Goal: Transaction & Acquisition: Purchase product/service

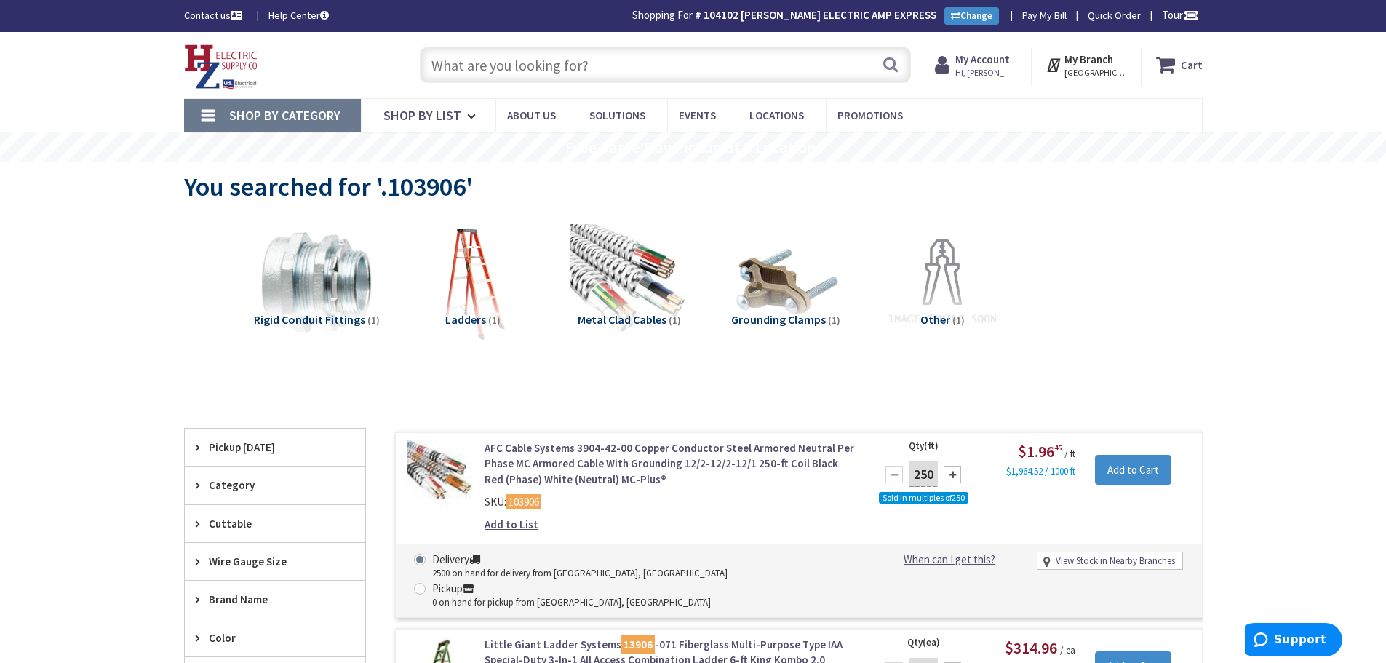
click at [572, 67] on input "text" at bounding box center [665, 65] width 491 height 36
click at [569, 53] on input "text" at bounding box center [665, 65] width 491 height 36
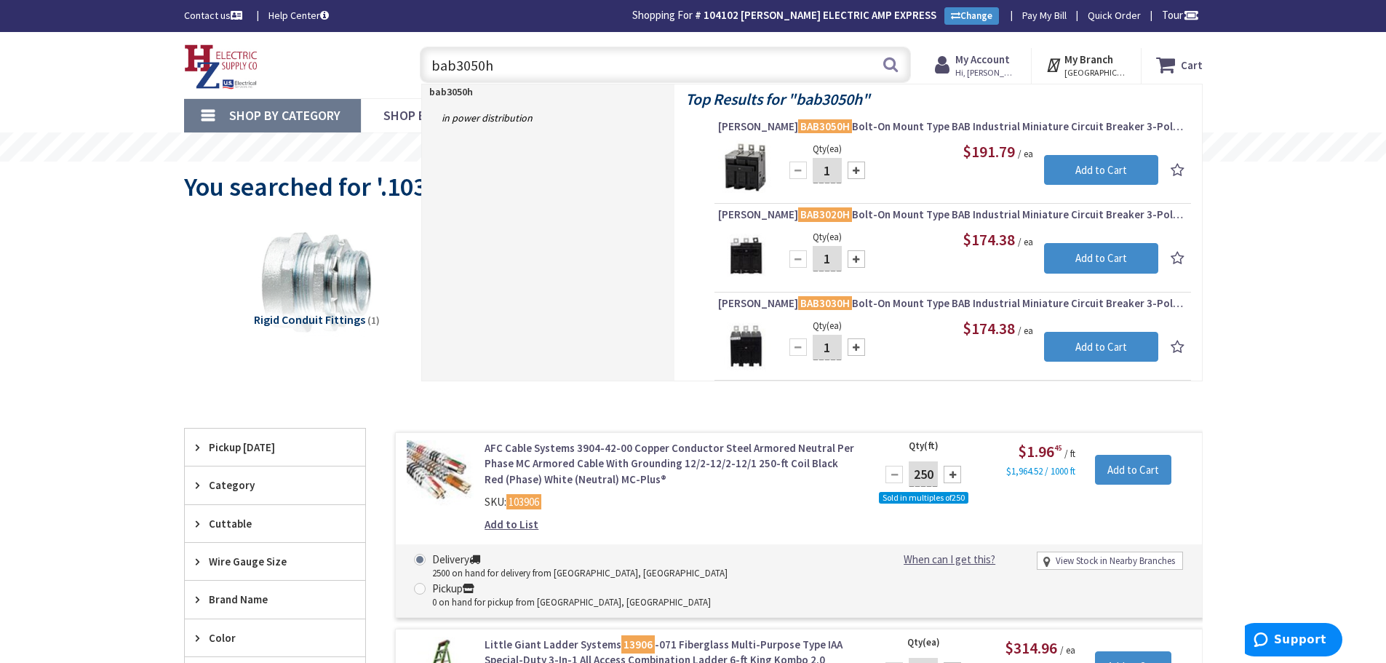
drag, startPoint x: 565, startPoint y: 71, endPoint x: 367, endPoint y: 69, distance: 197.9
click at [367, 69] on div "Toggle Nav bab3050h bab3050h Search Cart My Cart Close" at bounding box center [693, 65] width 1040 height 49
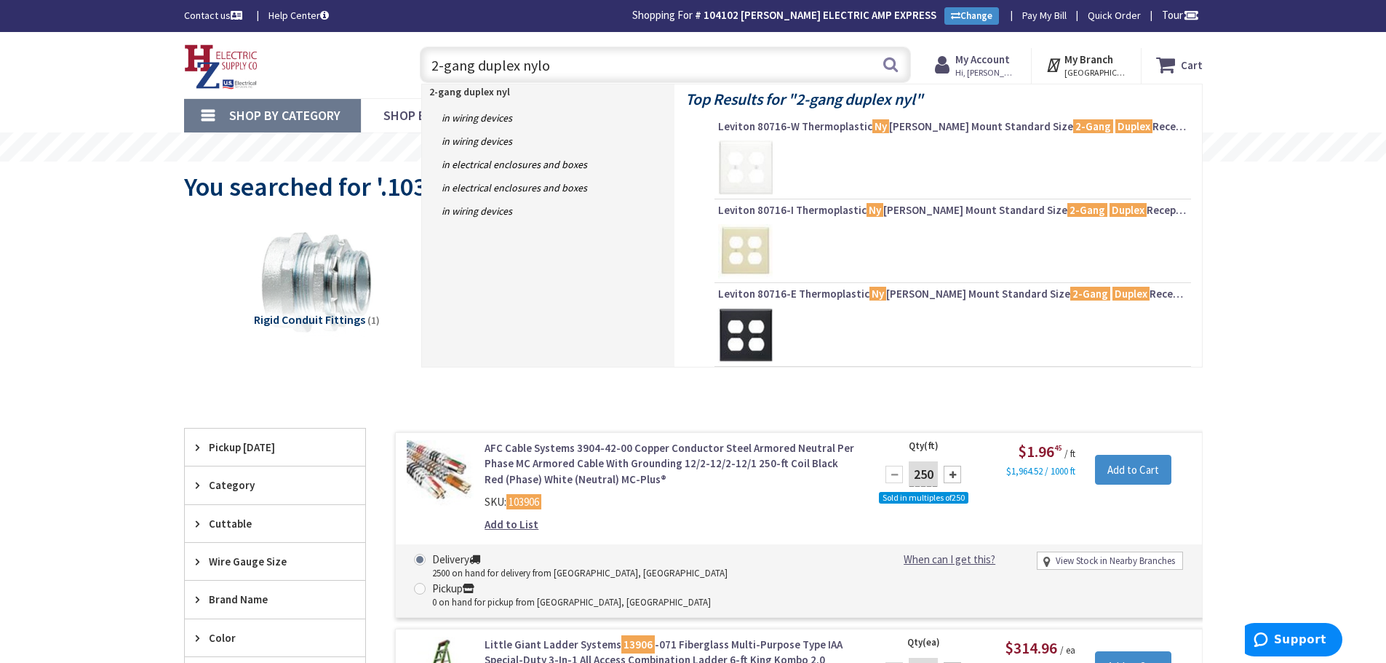
type input "2-gang duplex nylon"
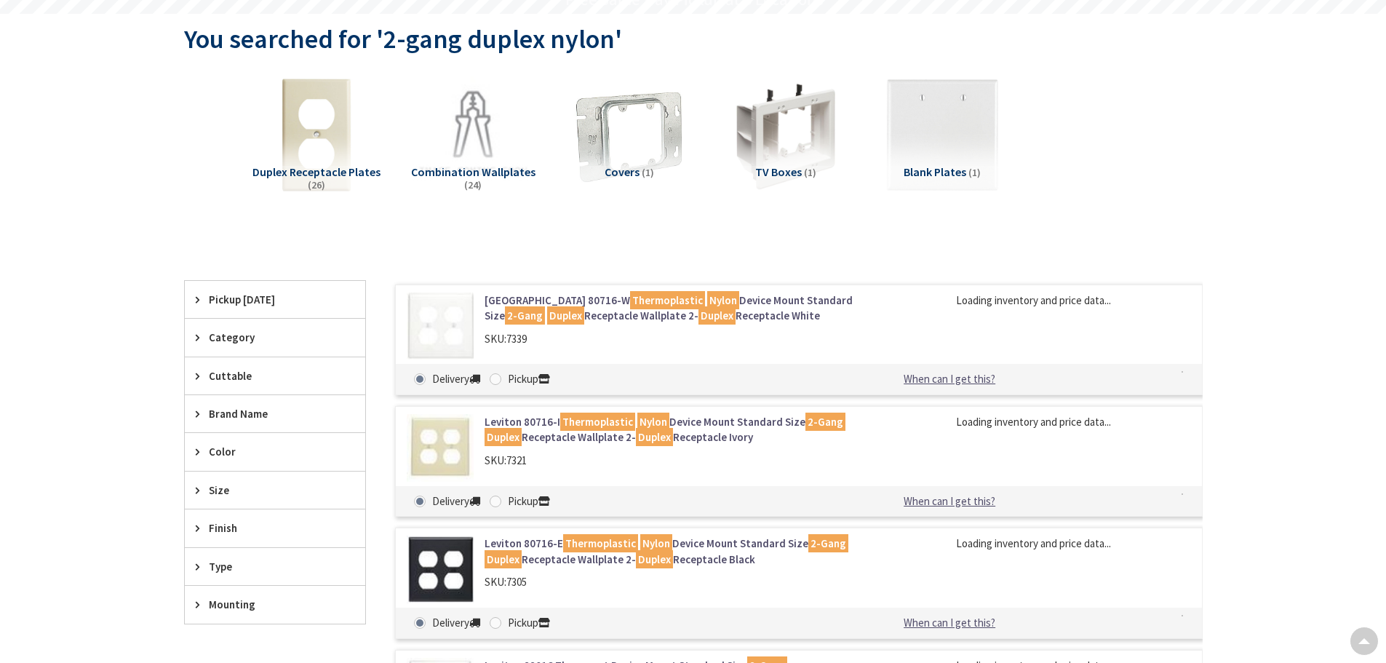
type input "[PERSON_NAME][GEOGRAPHIC_DATA], [GEOGRAPHIC_DATA]"
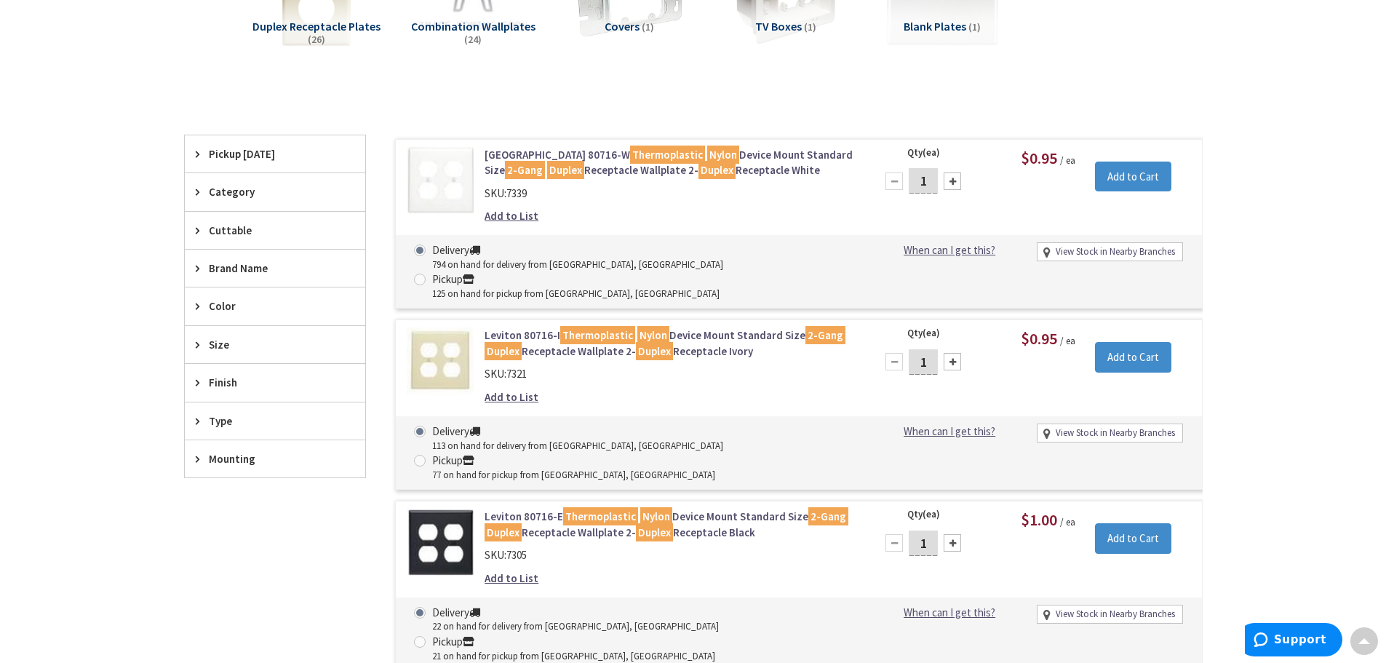
click at [698, 167] on mark "Duplex" at bounding box center [716, 170] width 37 height 18
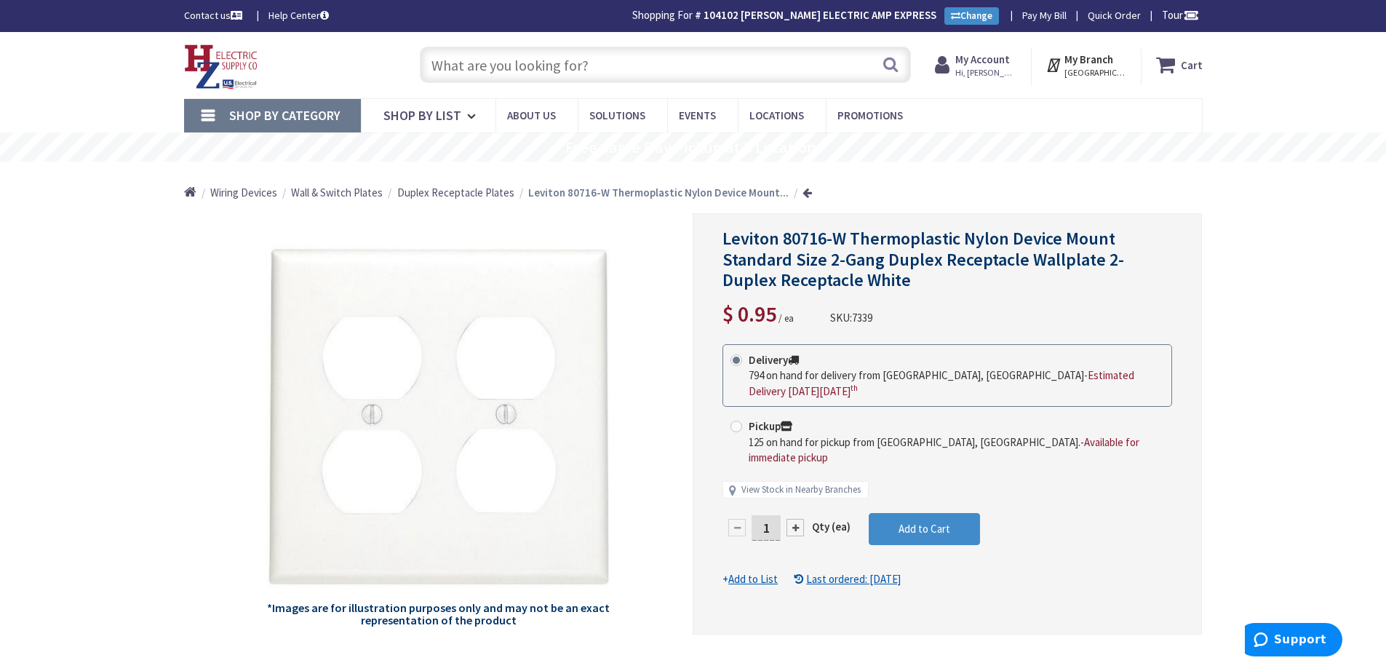
click at [572, 68] on input "text" at bounding box center [665, 65] width 491 height 36
click at [577, 76] on input "text" at bounding box center [665, 65] width 491 height 36
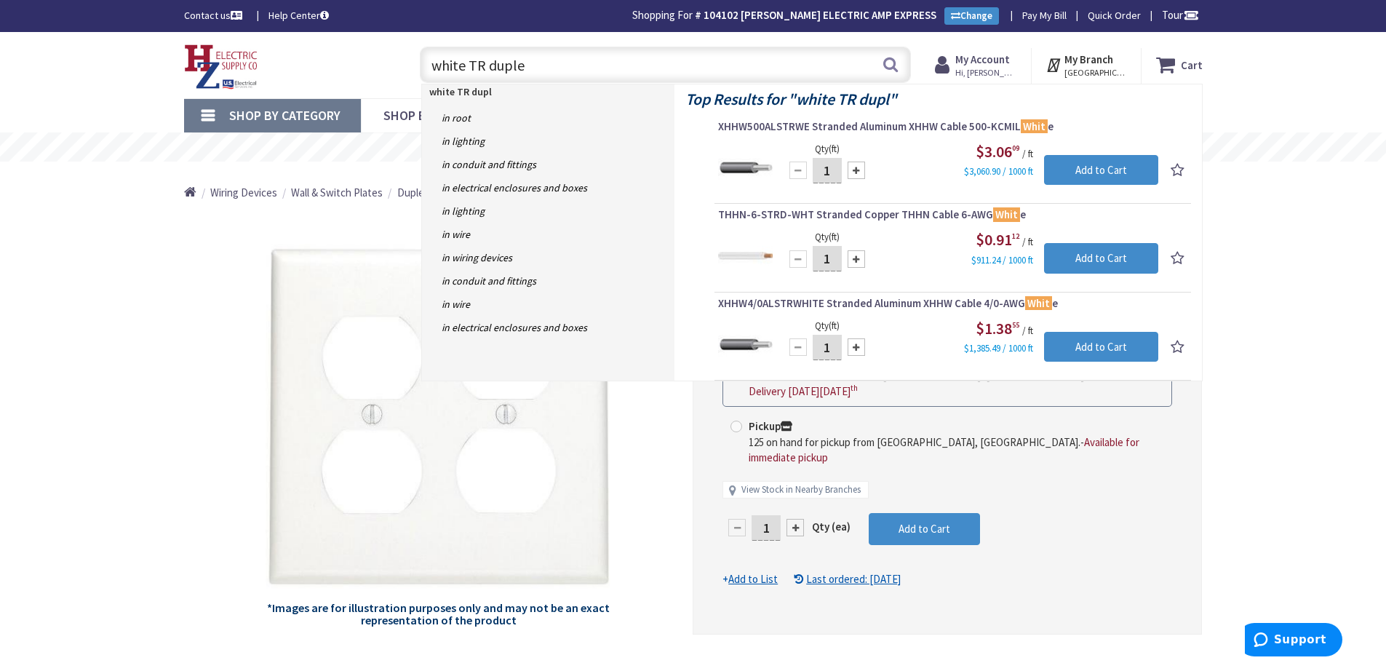
type input "white TR duplex"
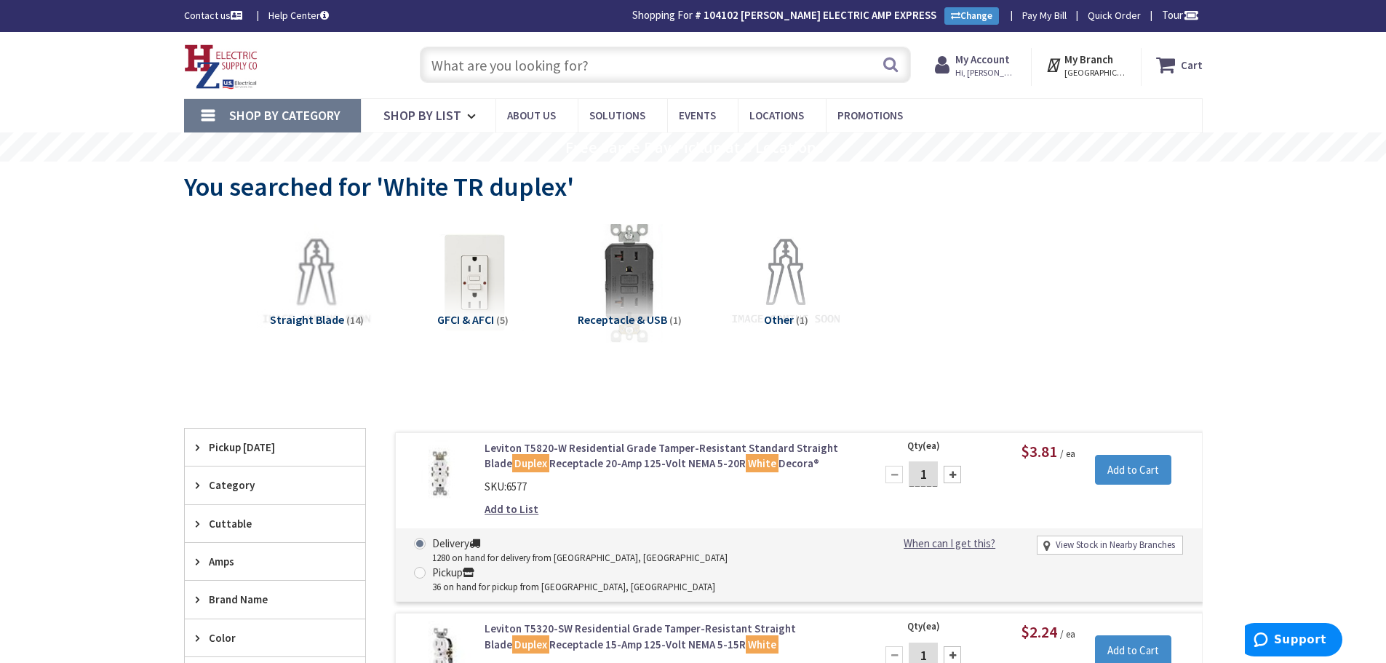
click at [608, 71] on input "text" at bounding box center [665, 65] width 491 height 36
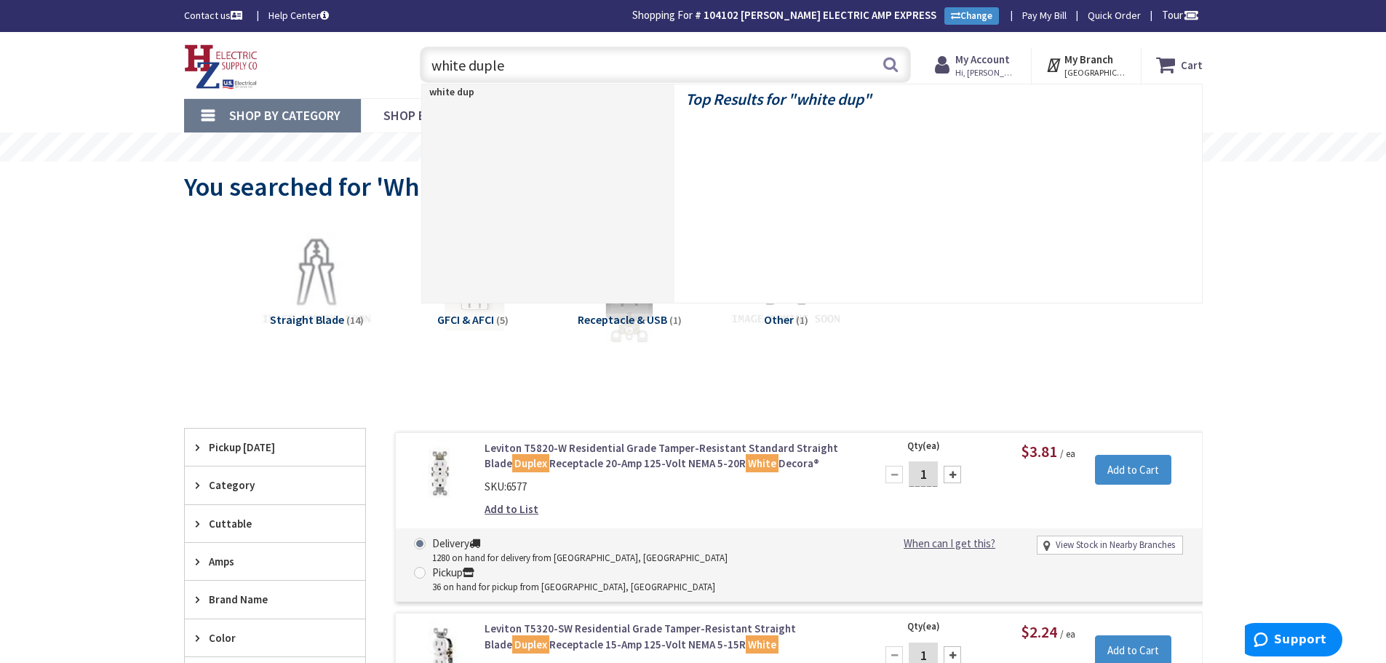
type input "white duplex"
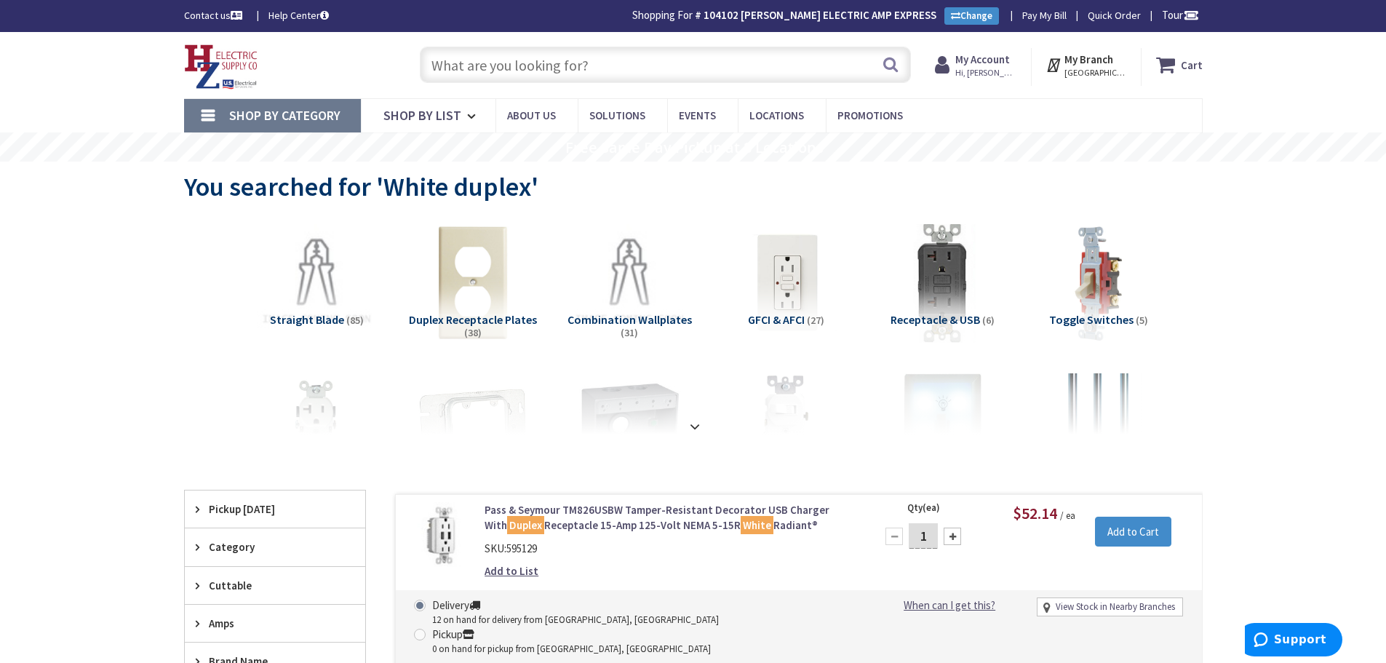
click at [698, 74] on input "text" at bounding box center [665, 65] width 491 height 36
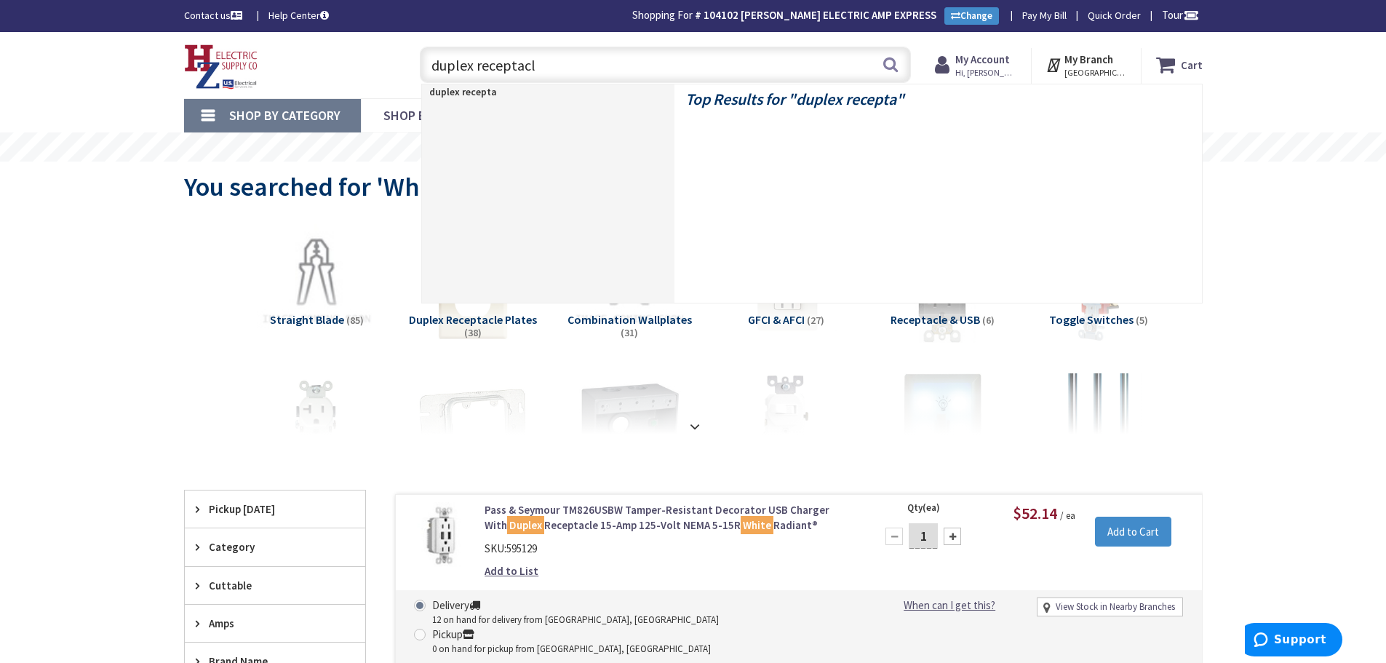
type input "duplex receptacle"
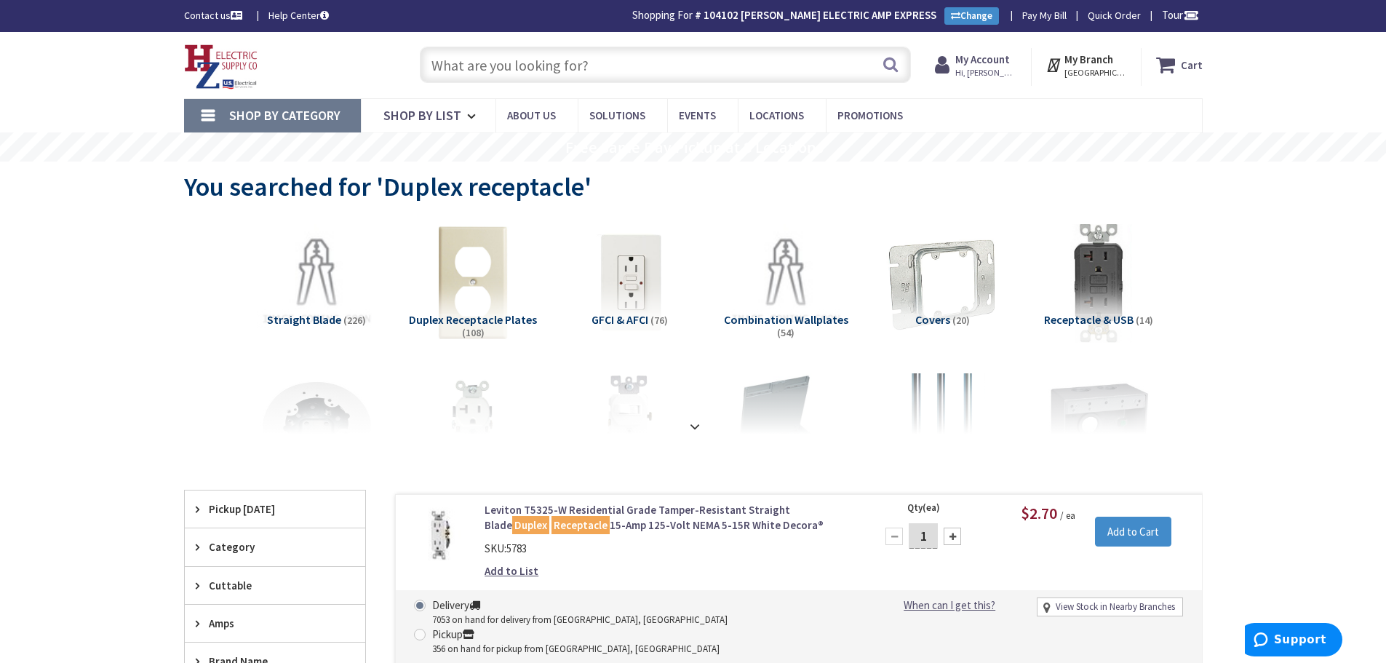
click at [517, 65] on input "text" at bounding box center [665, 65] width 491 height 36
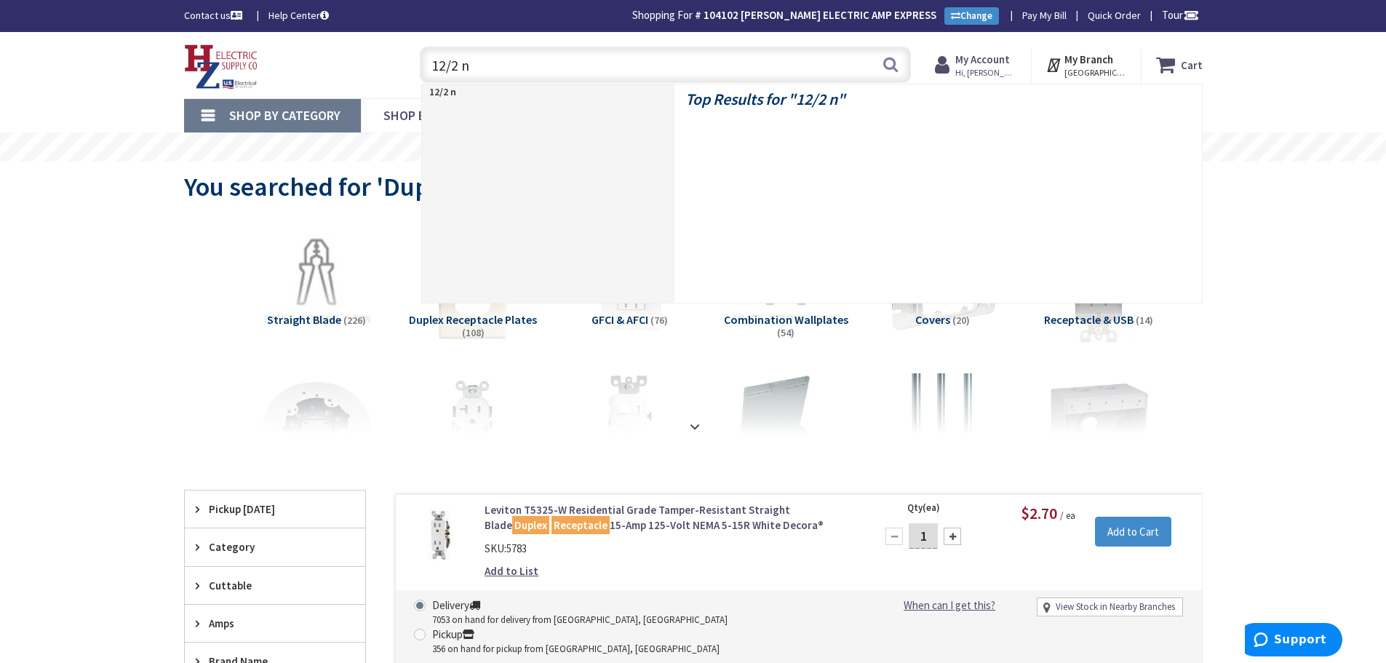
type input "12/2 nm"
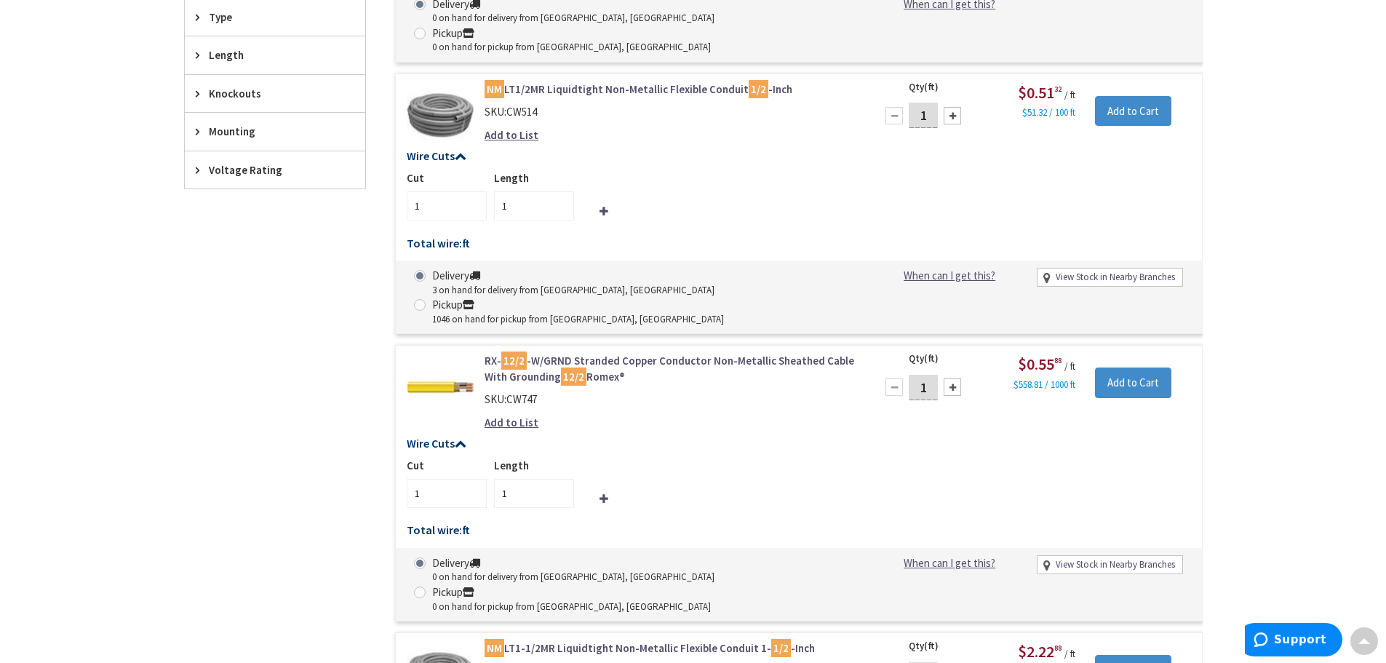
scroll to position [875, 0]
